Goal: Transaction & Acquisition: Purchase product/service

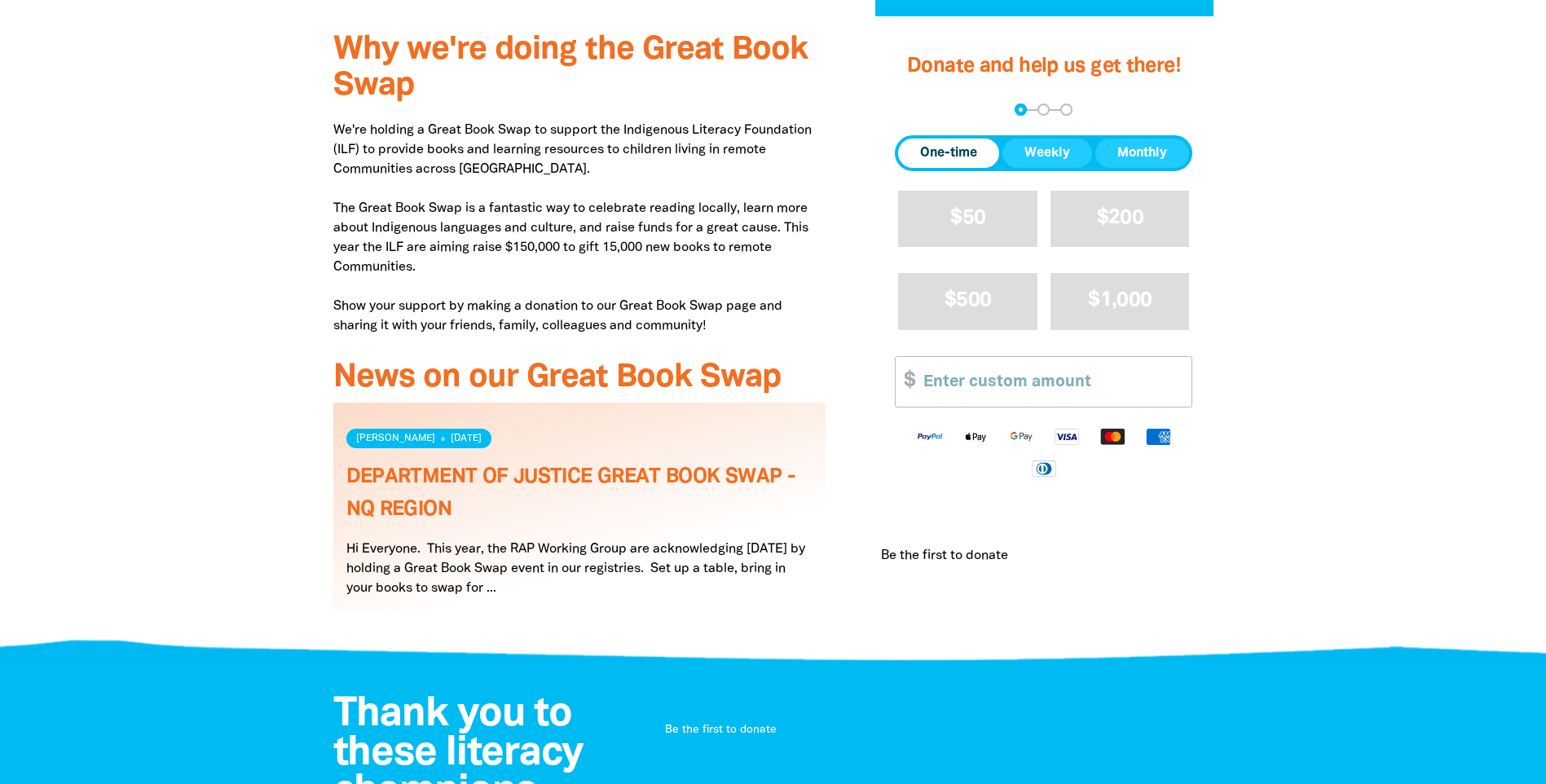
scroll to position [570, 0]
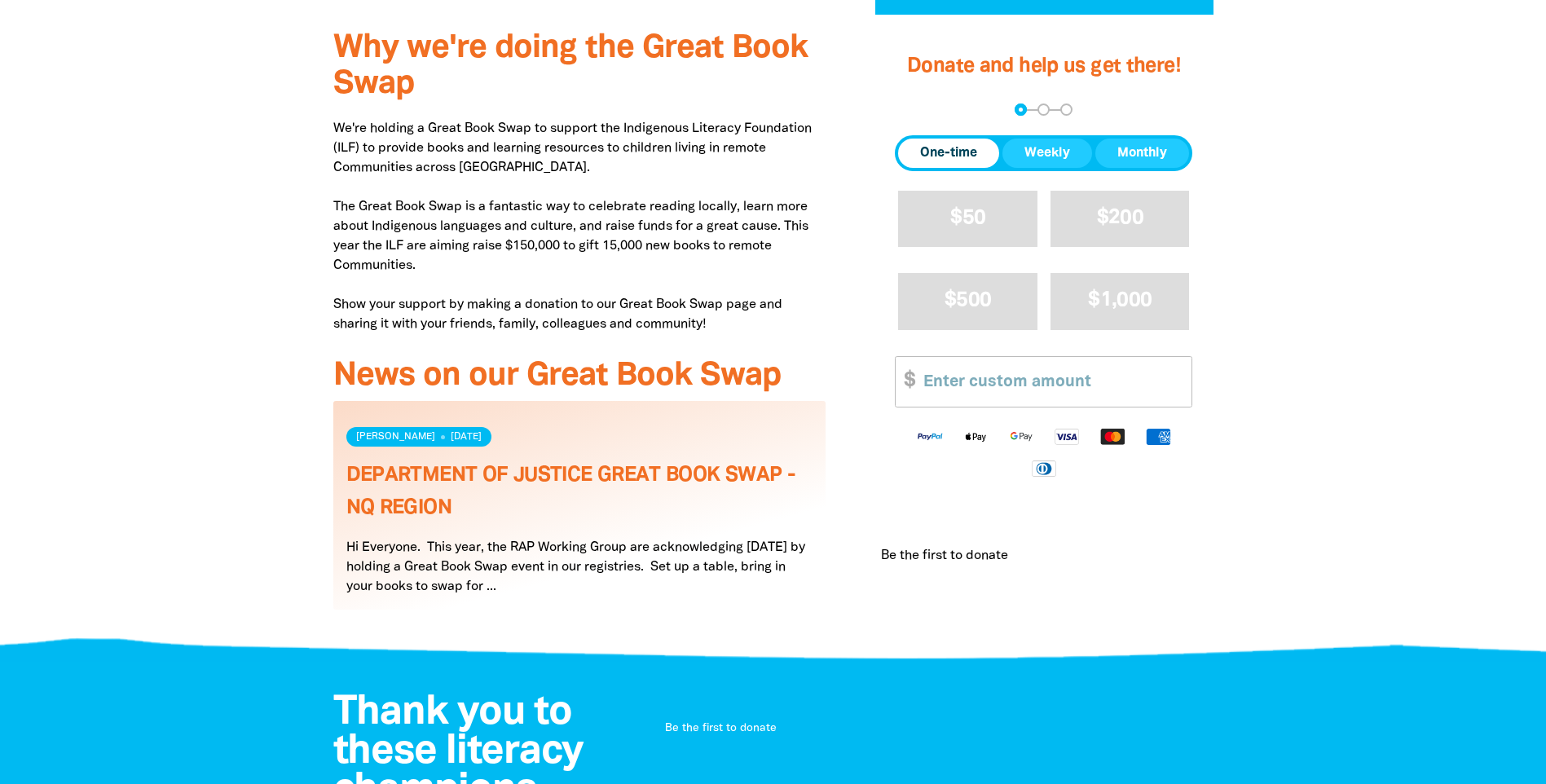
click at [593, 586] on link "Read more" at bounding box center [580, 505] width 493 height 209
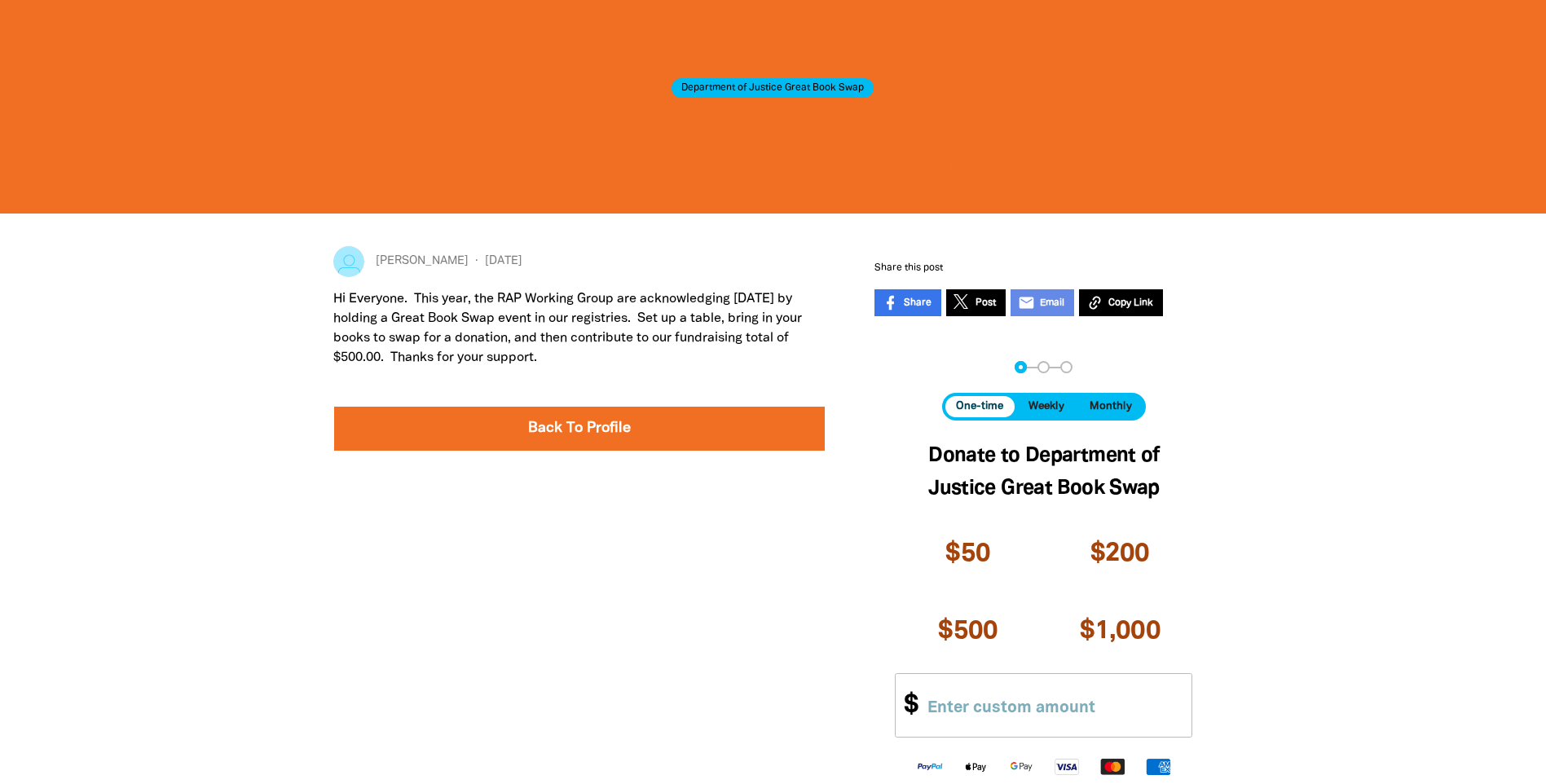
scroll to position [244, 0]
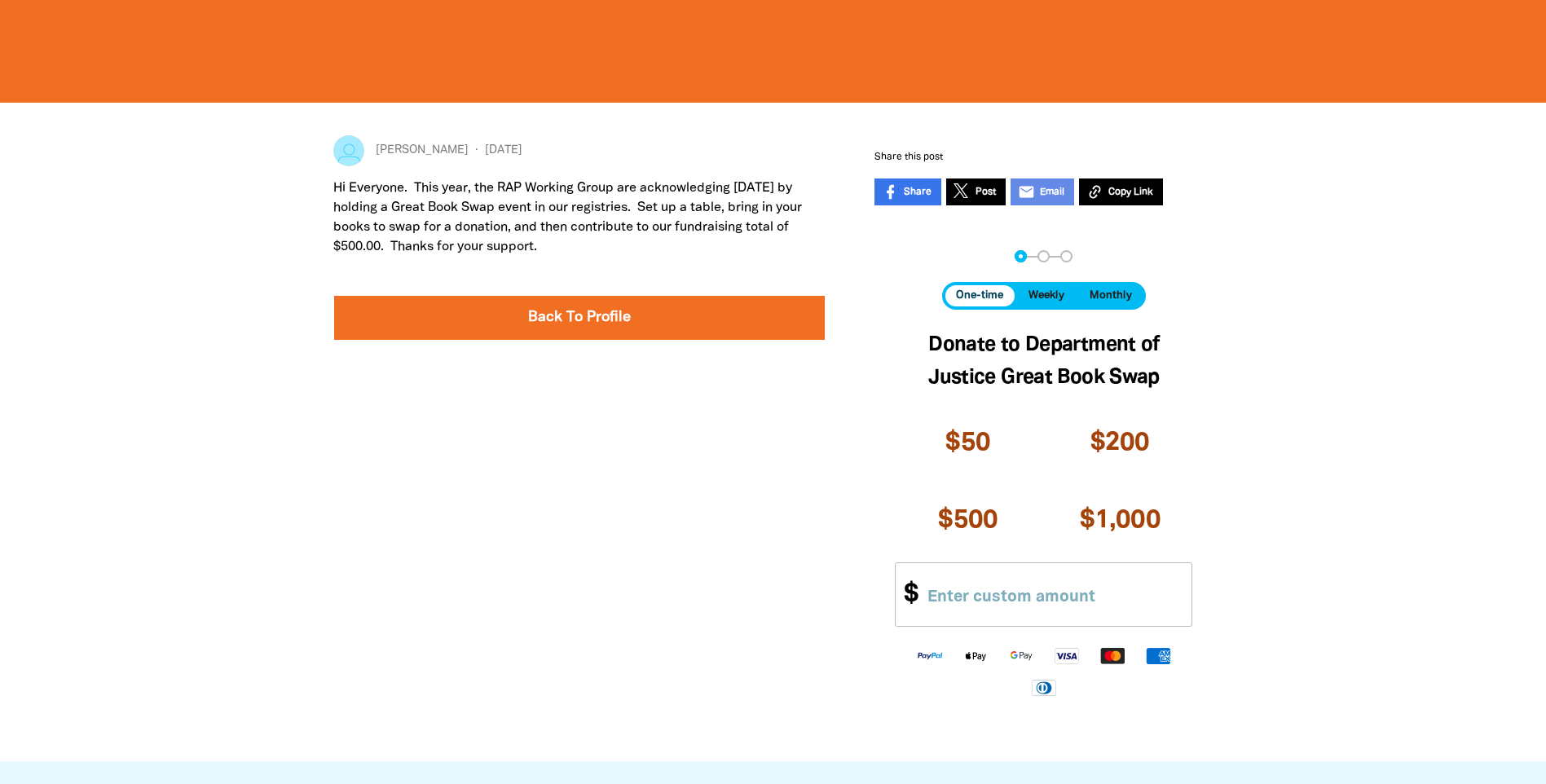
click at [984, 297] on span "One-time" at bounding box center [980, 295] width 48 height 10
click at [941, 597] on input "Other Amount" at bounding box center [1052, 595] width 278 height 63
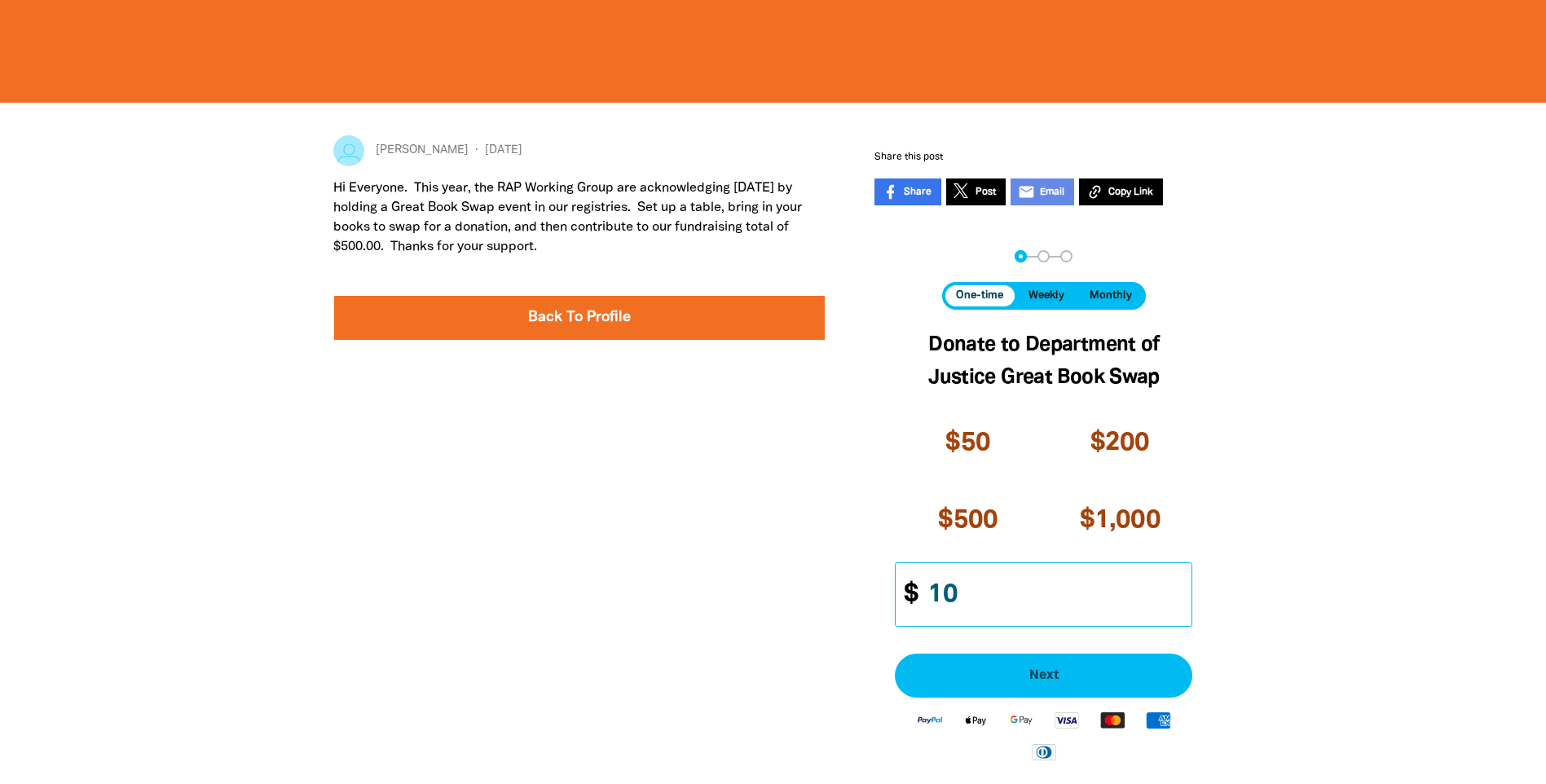
type input "10"
drag, startPoint x: 1423, startPoint y: 609, endPoint x: 1246, endPoint y: 617, distance: 177.2
click at [1419, 609] on div at bounding box center [773, 465] width 1546 height 724
click at [1374, 547] on div at bounding box center [773, 465] width 1546 height 724
click at [1183, 589] on input "2" at bounding box center [1052, 595] width 278 height 63
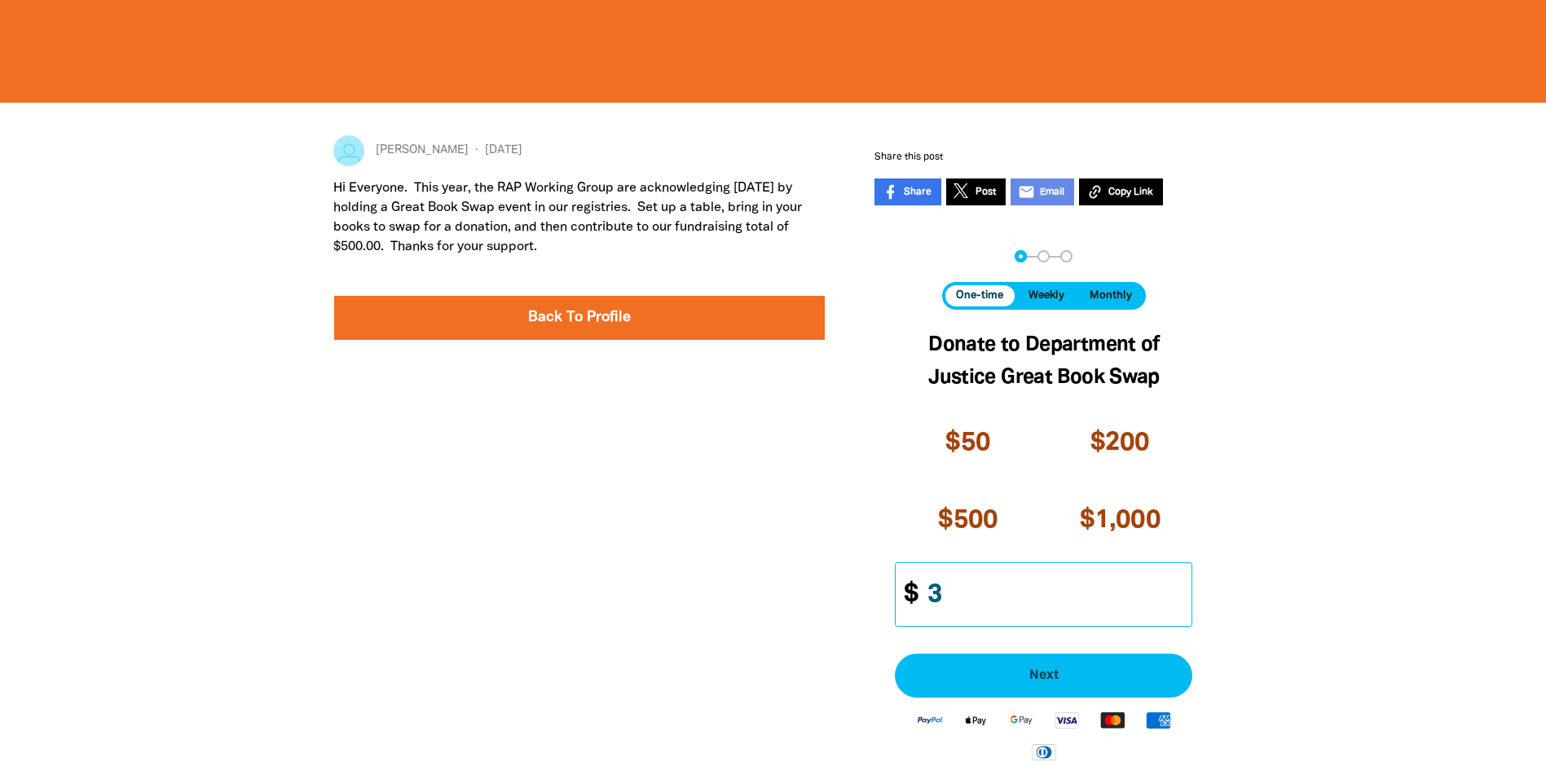
click at [1182, 588] on input "3" at bounding box center [1052, 595] width 278 height 63
click at [1182, 588] on input "4" at bounding box center [1052, 595] width 278 height 63
click at [1182, 588] on input "5" at bounding box center [1052, 595] width 278 height 63
click at [1182, 588] on input "6" at bounding box center [1052, 595] width 278 height 63
click at [1182, 588] on input "7" at bounding box center [1052, 595] width 278 height 63
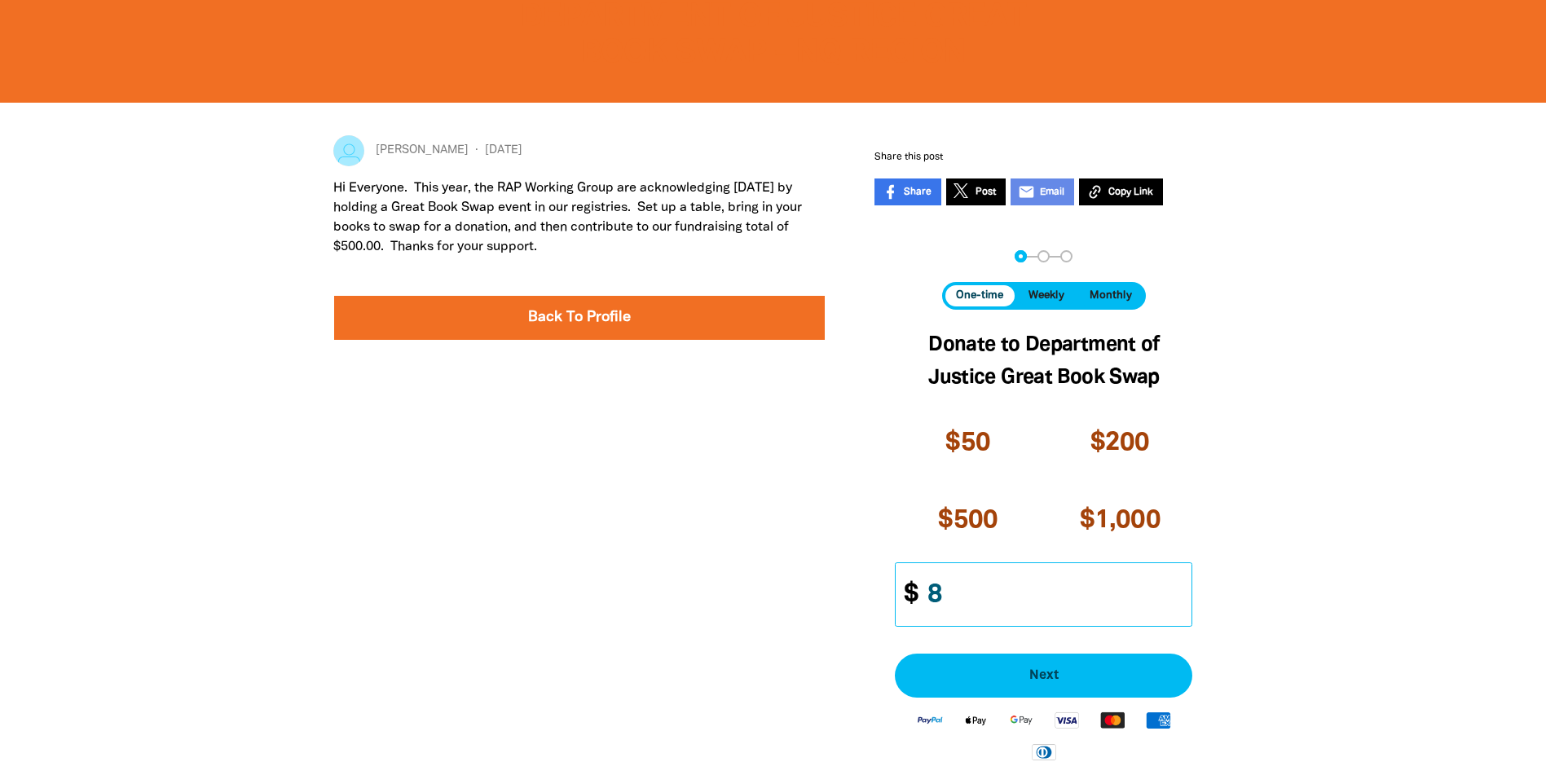
click at [1182, 588] on input "8" at bounding box center [1052, 595] width 278 height 63
click at [1182, 588] on input "9" at bounding box center [1052, 595] width 278 height 63
type input "10"
click at [1182, 588] on input "10" at bounding box center [1052, 595] width 278 height 63
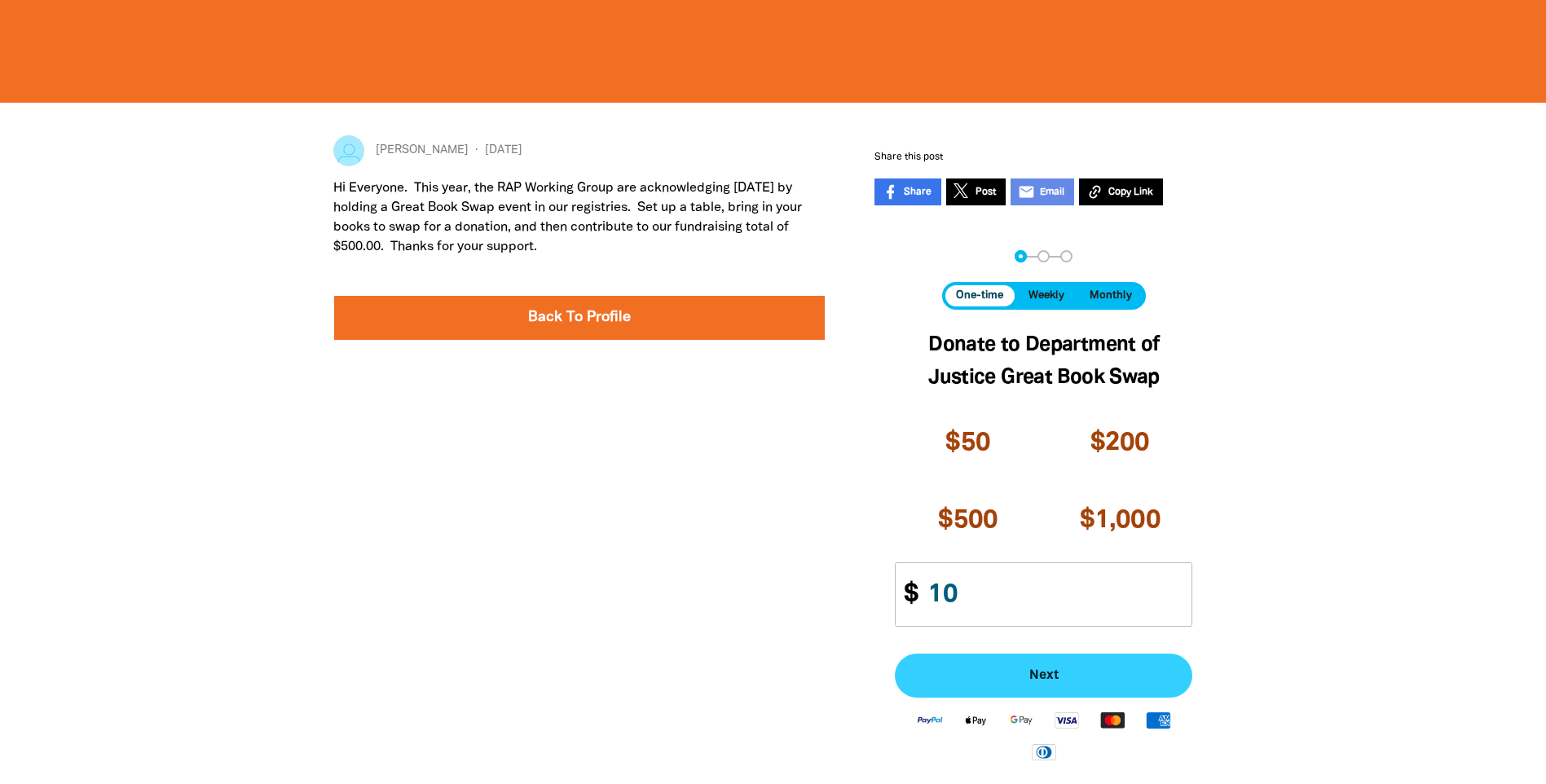
click at [1026, 676] on span "Next" at bounding box center [1043, 675] width 261 height 13
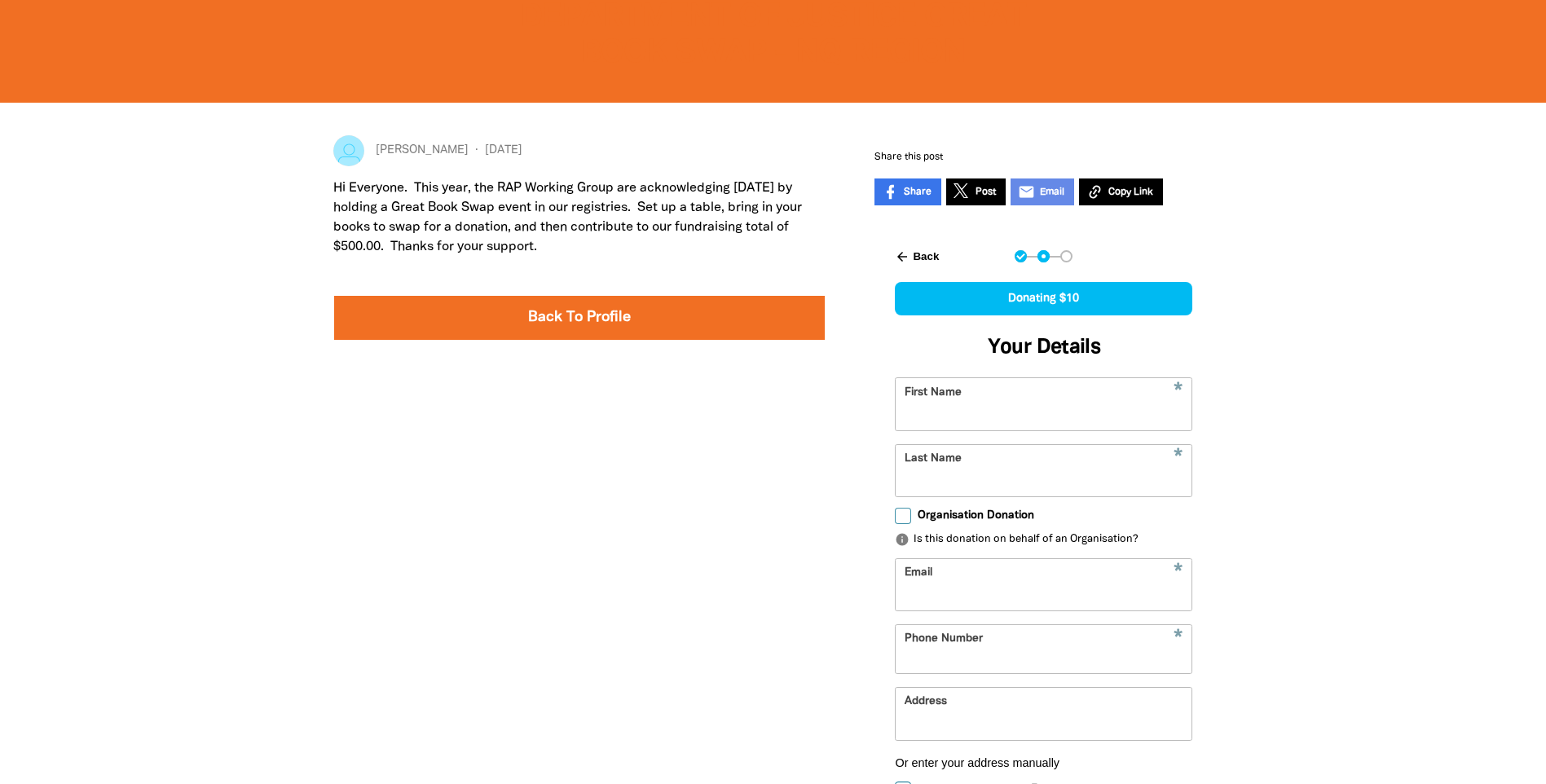
scroll to position [364, 0]
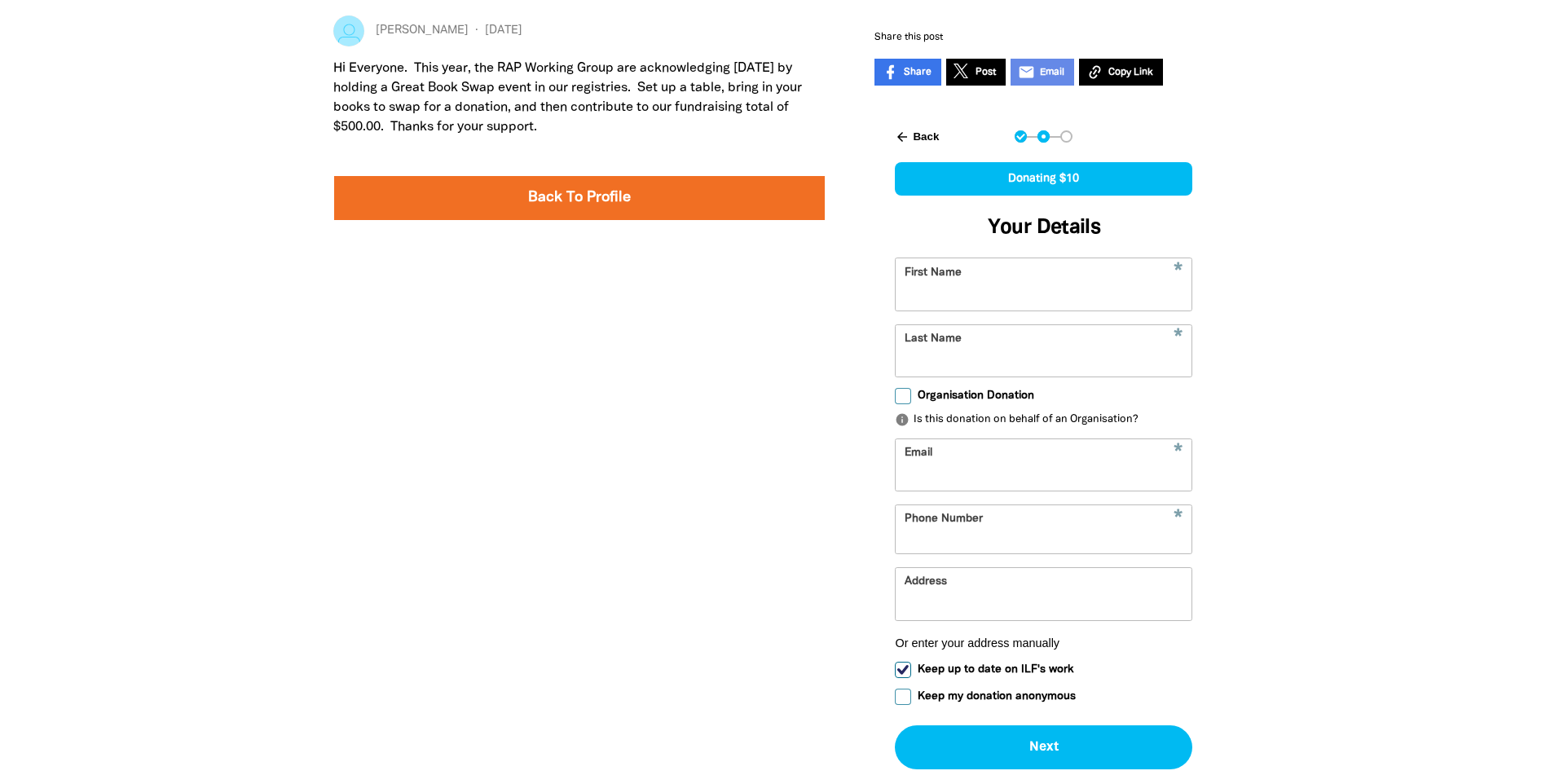
select select "AU"
click at [964, 287] on input "First Name" at bounding box center [1044, 284] width 296 height 51
type input "[PERSON_NAME]"
type input "Kruger"
type input "[PERSON_NAME][EMAIL_ADDRESS][PERSON_NAME][DOMAIN_NAME]"
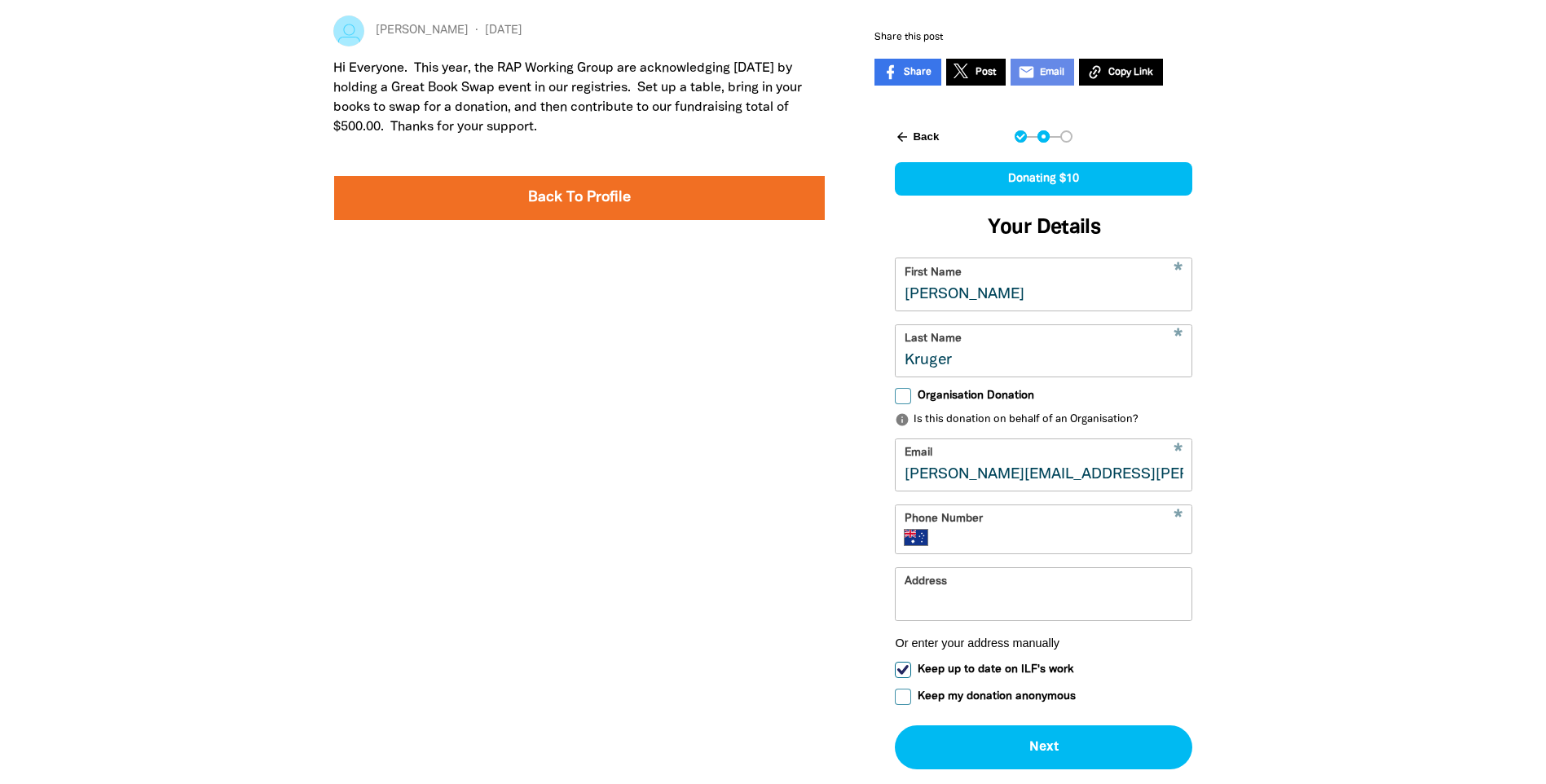
type input "42806020"
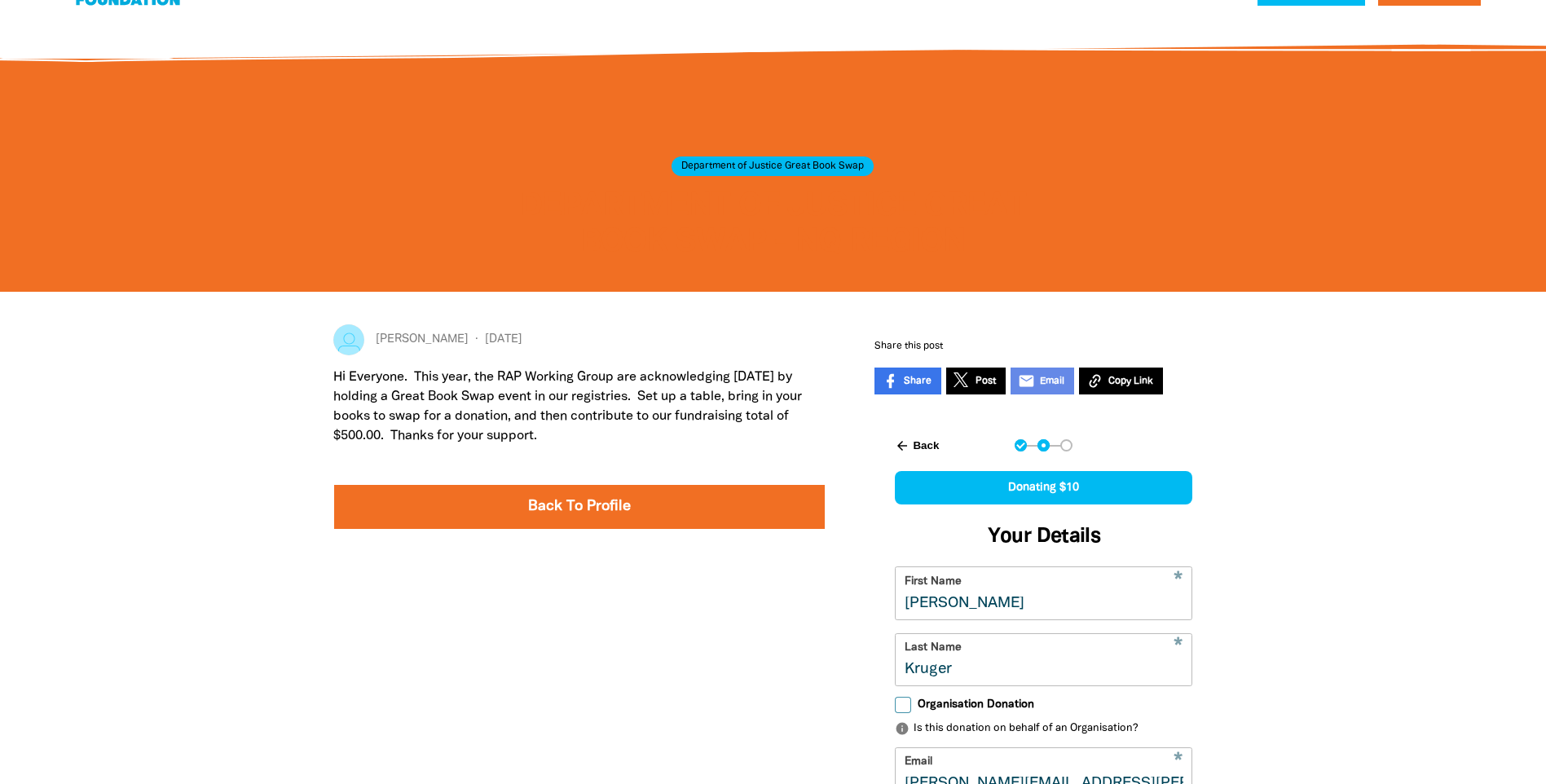
scroll to position [0, 0]
